Goal: Task Accomplishment & Management: Complete application form

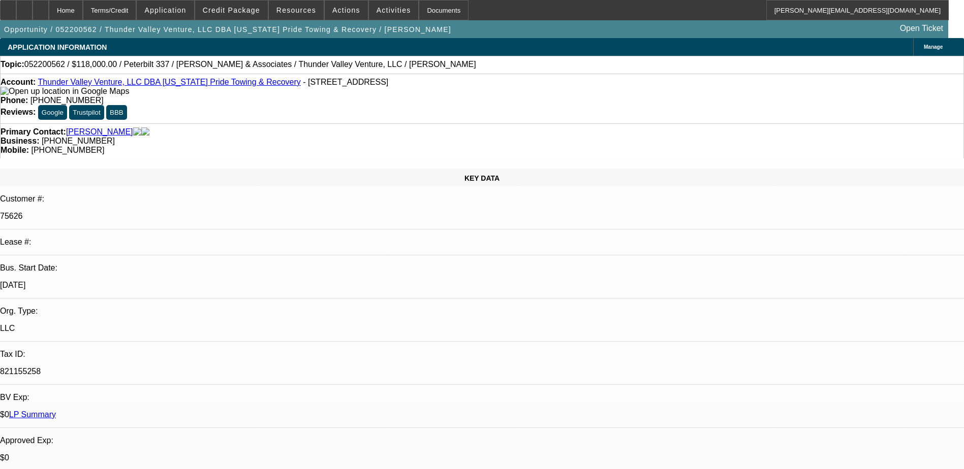
select select "0"
select select "2"
select select "0"
select select "2"
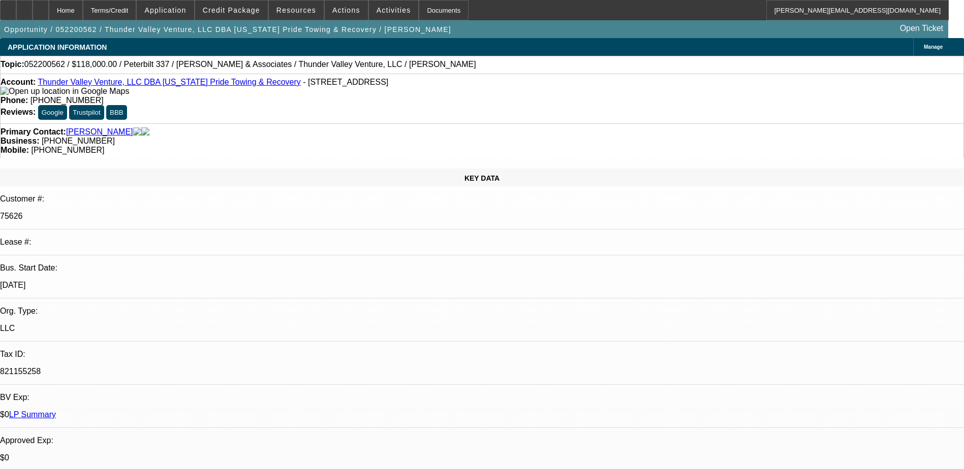
select select "0"
select select "2"
select select "0"
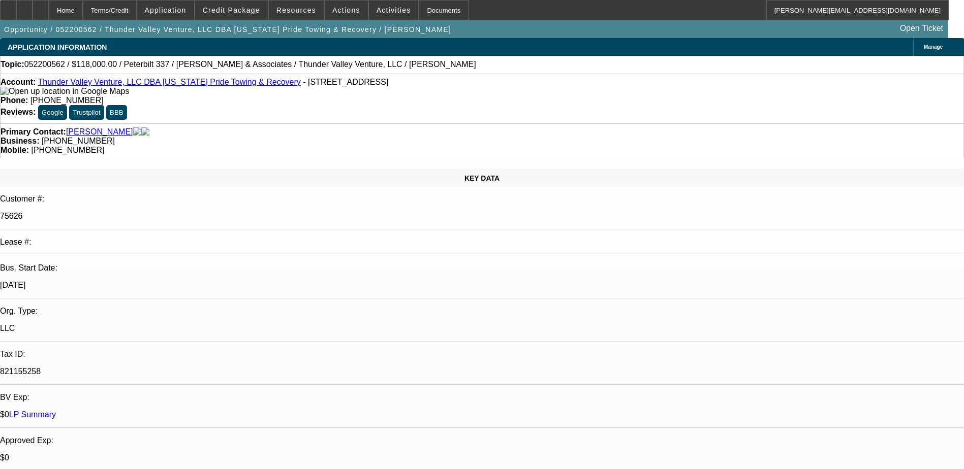
select select "2"
select select "0"
select select "1"
select select "2"
select select "6"
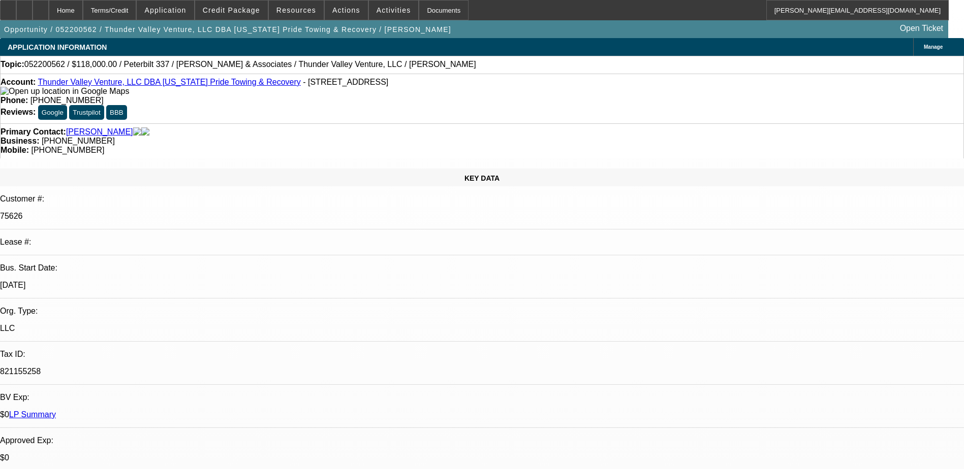
select select "1"
select select "2"
select select "6"
select select "1"
select select "2"
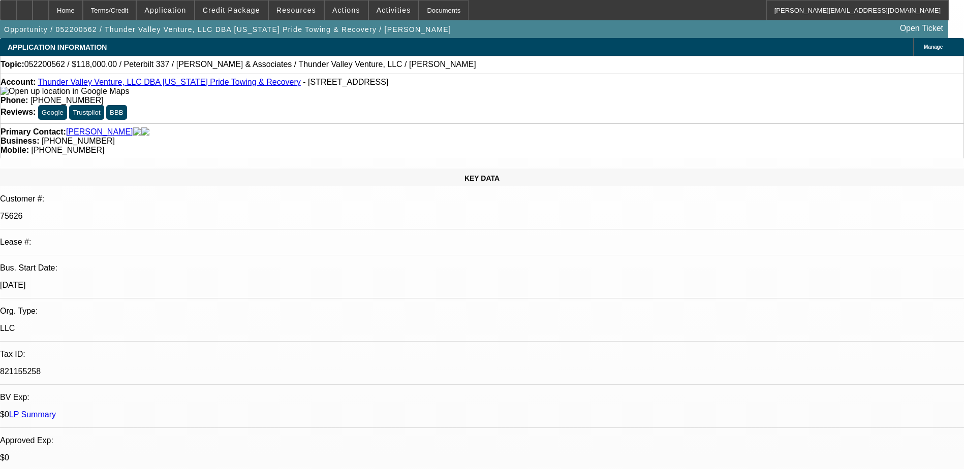
select select "6"
select select "1"
select select "2"
select select "6"
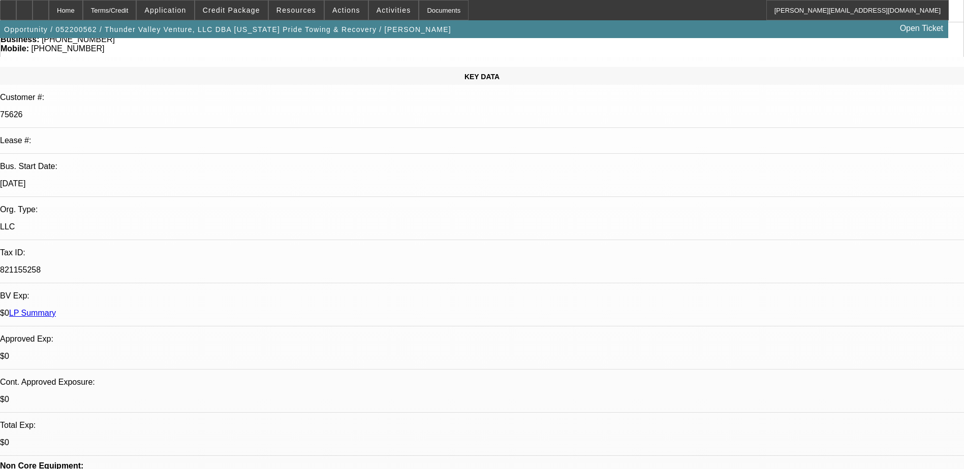
scroll to position [305, 0]
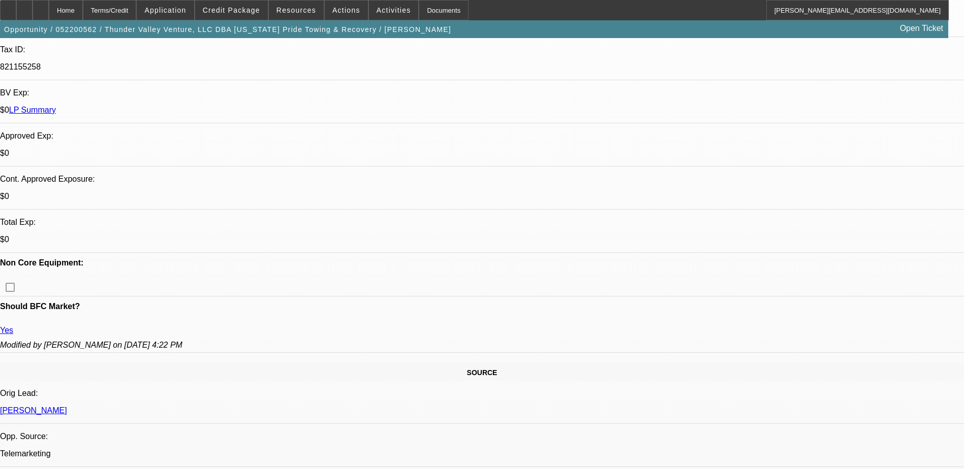
scroll to position [870, 0]
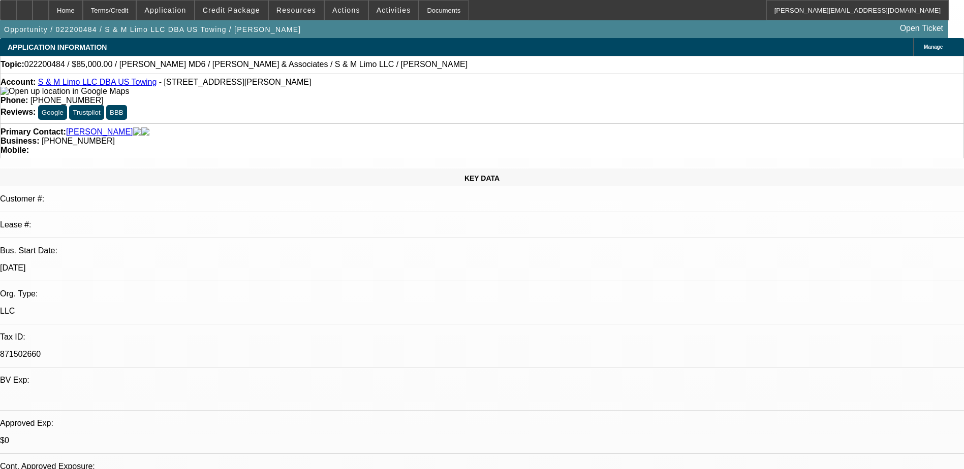
select select "0.15"
select select "2"
select select "0.1"
select select "0"
select select "2"
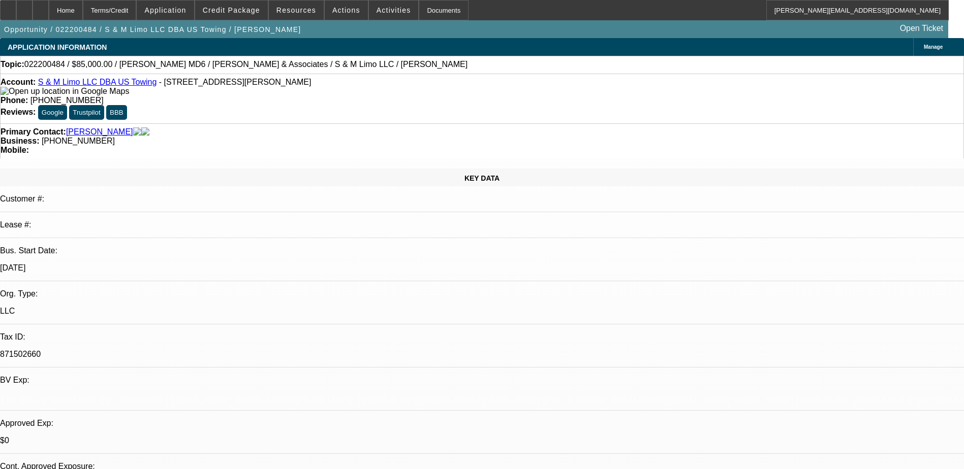
select select "0.1"
select select "0.15"
select select "2"
select select "0.1"
select select "0.2"
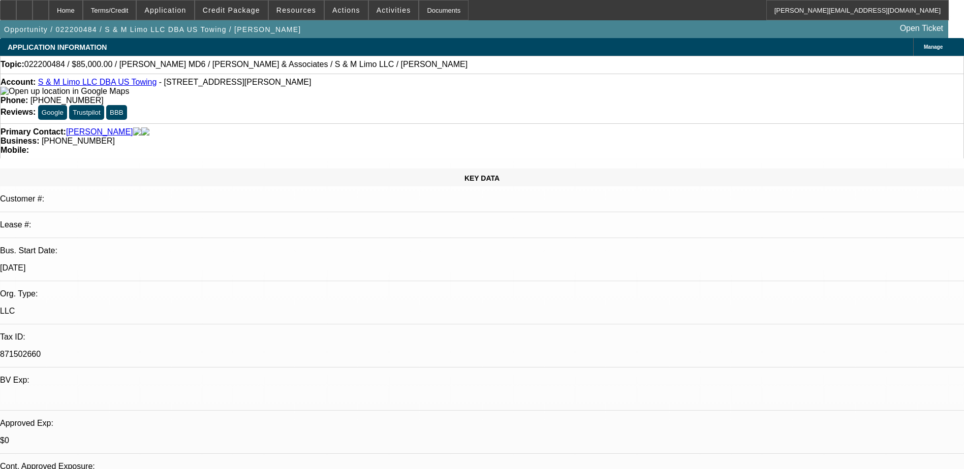
select select "2"
select select "0.1"
select select "1"
select select "2"
select select "4"
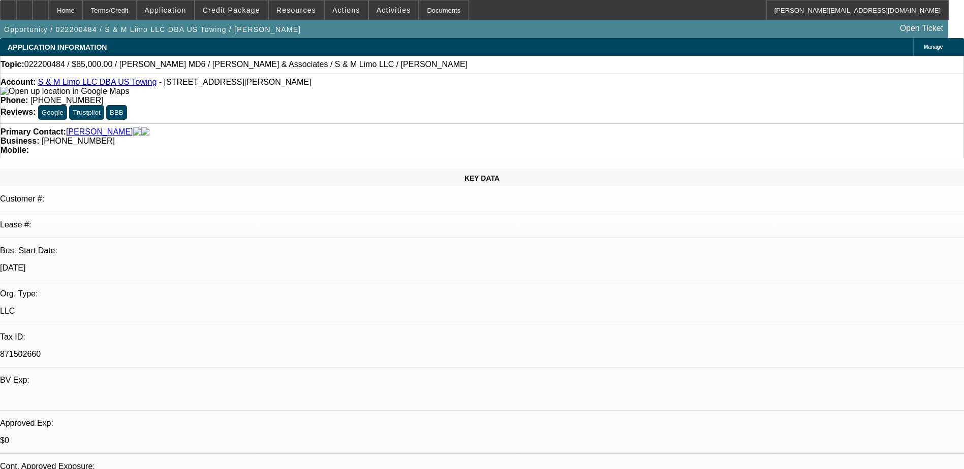
select select "1"
select select "2"
select select "4"
select select "1"
select select "2"
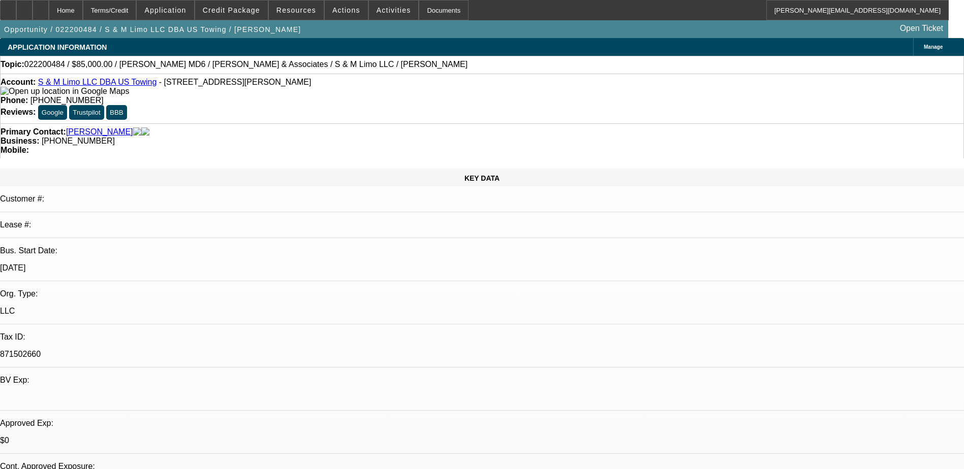
select select "4"
select select "1"
select select "2"
select select "4"
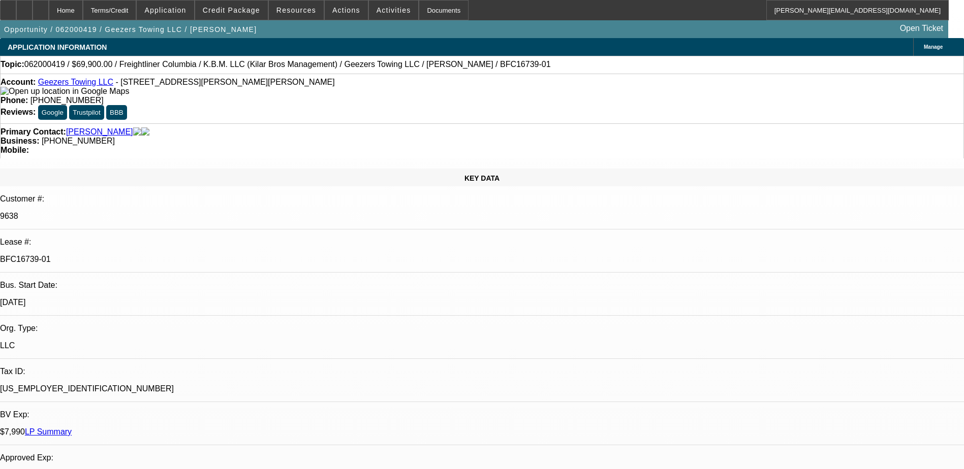
select select "0"
select select "0.1"
select select "0"
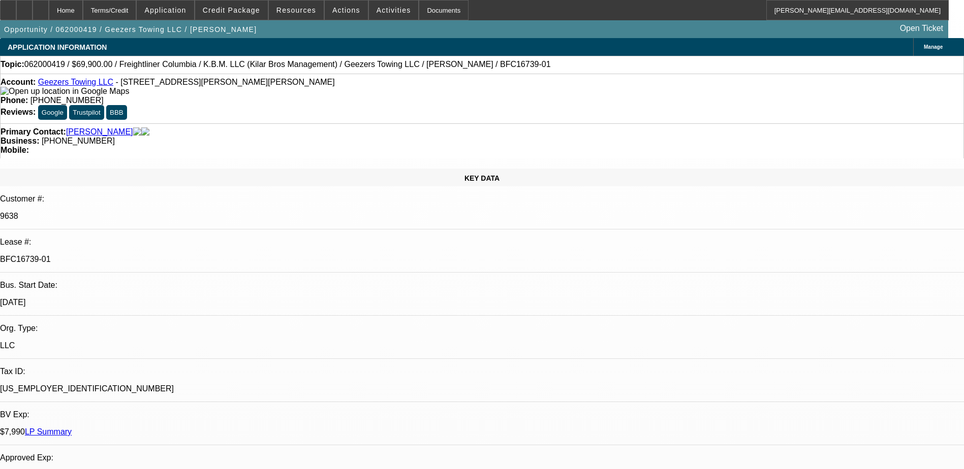
select select "0"
select select "0.1"
select select "0"
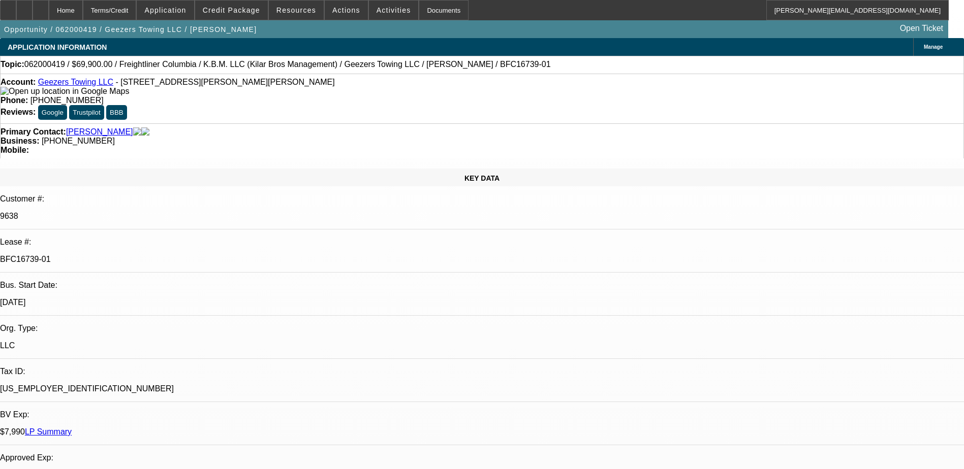
select select "0"
select select "1"
select select "2"
select select "4"
select select "1"
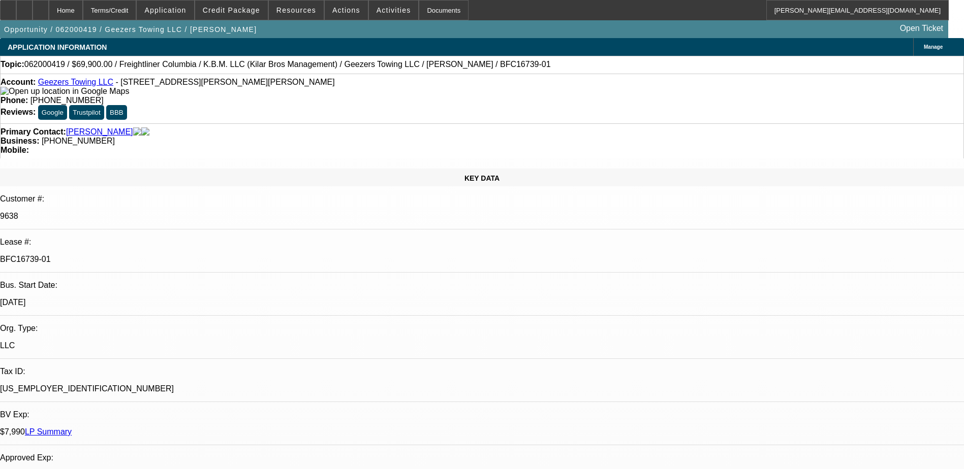
select select "2"
select select "6"
select select "1"
select select "2"
select select "4"
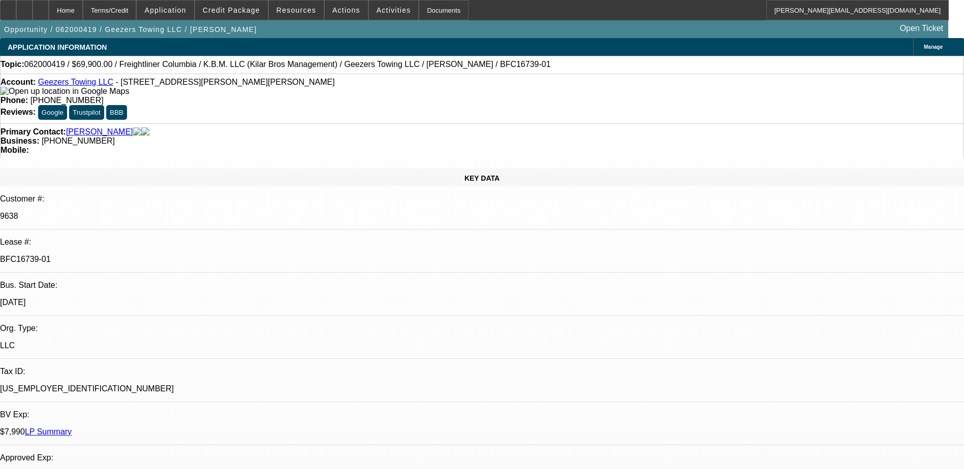
select select "1"
select select "2"
select select "6"
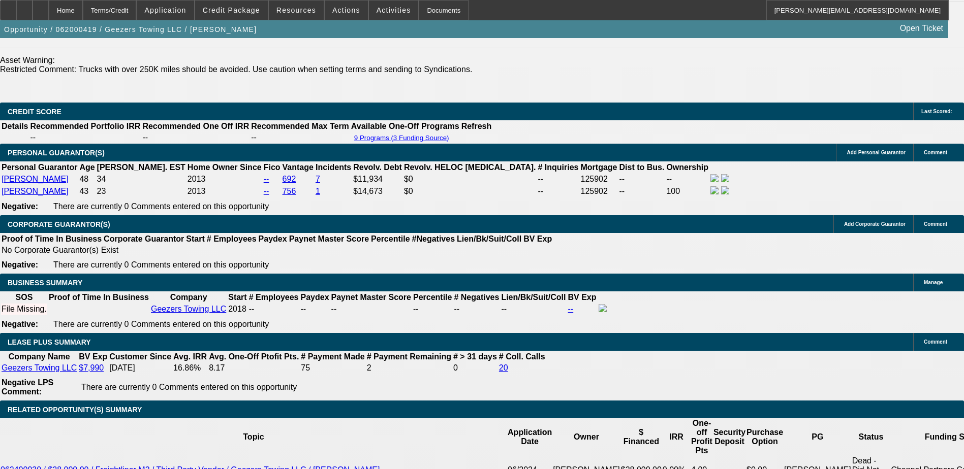
scroll to position [1379, 0]
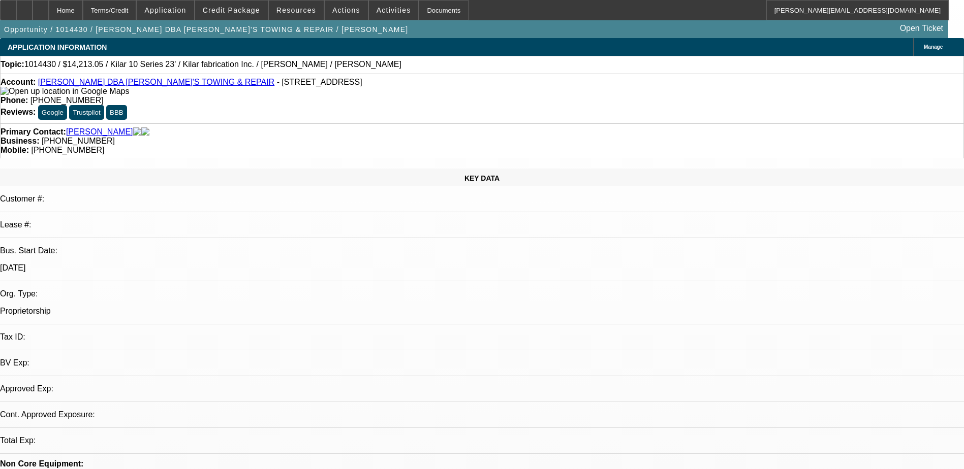
select select "0"
select select "2"
select select "0.1"
select select "0"
select select "2"
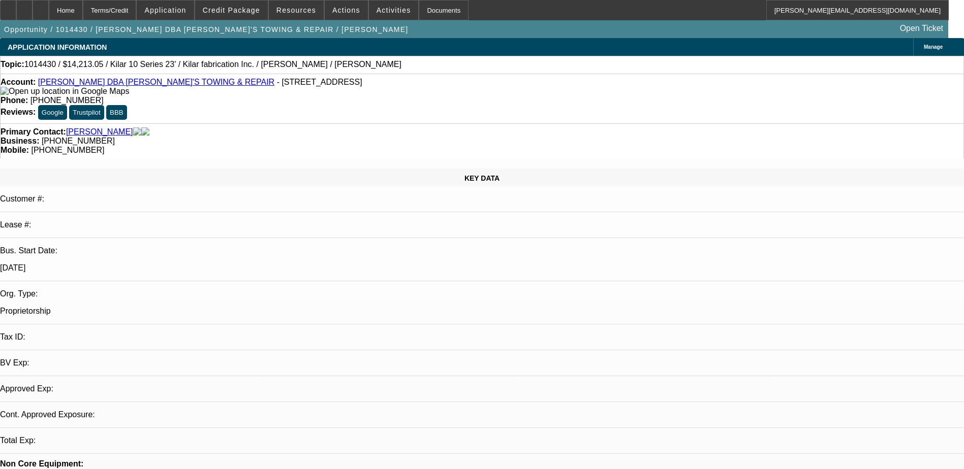
select select "0.1"
select select "1"
select select "2"
select select "4"
select select "1"
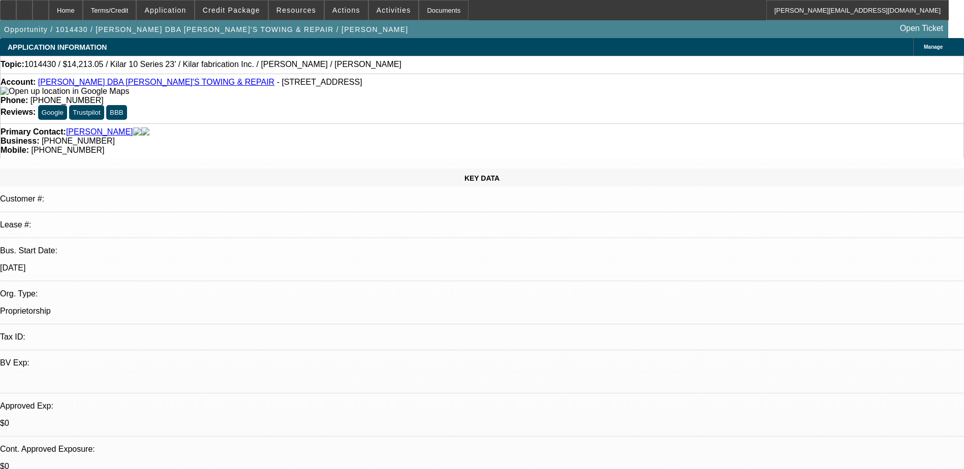
select select "2"
select select "4"
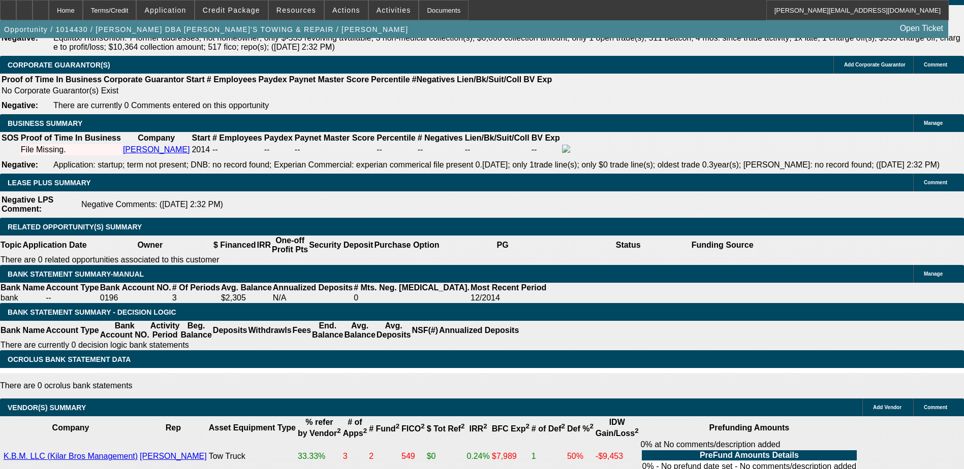
scroll to position [1479, 0]
